Goal: Go to known website

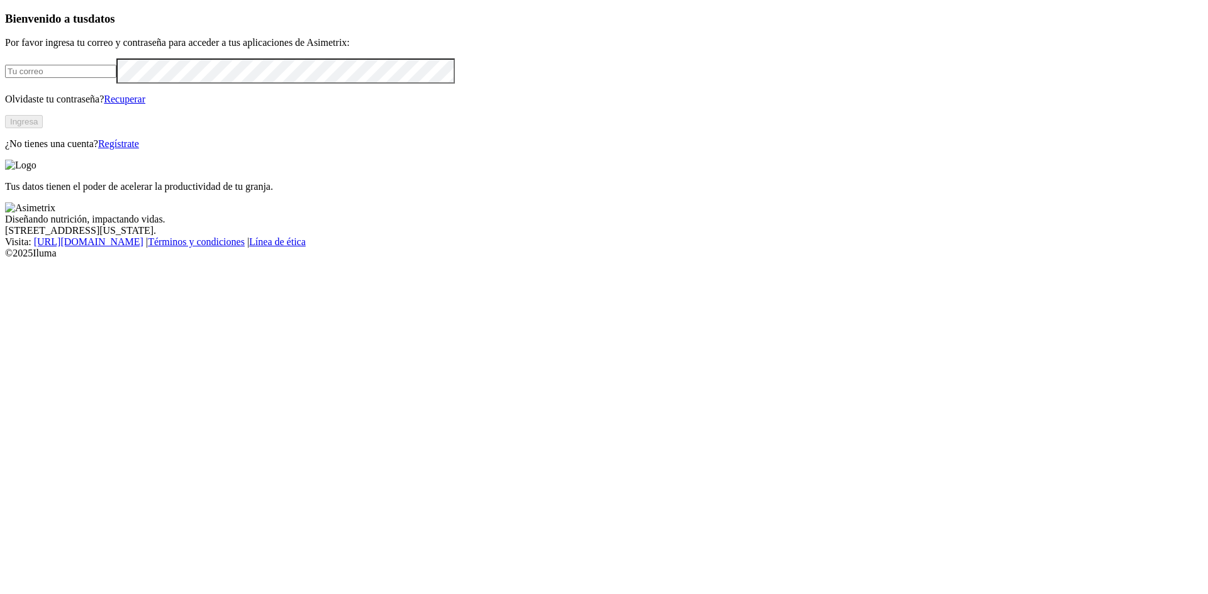
type input "[EMAIL_ADDRESS][DOMAIN_NAME]"
click at [43, 128] on button "Ingresa" at bounding box center [24, 121] width 38 height 13
